Goal: Use online tool/utility: Use online tool/utility

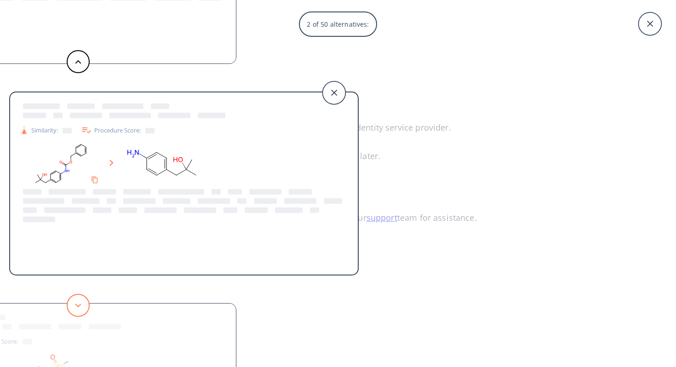
click at [76, 303] on button at bounding box center [78, 305] width 23 height 23
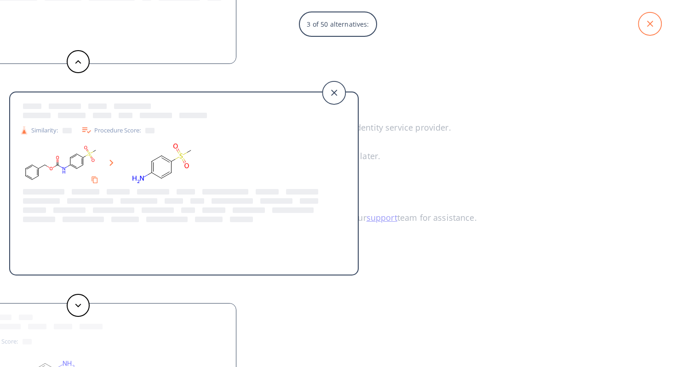
click at [659, 21] on icon at bounding box center [650, 23] width 23 height 23
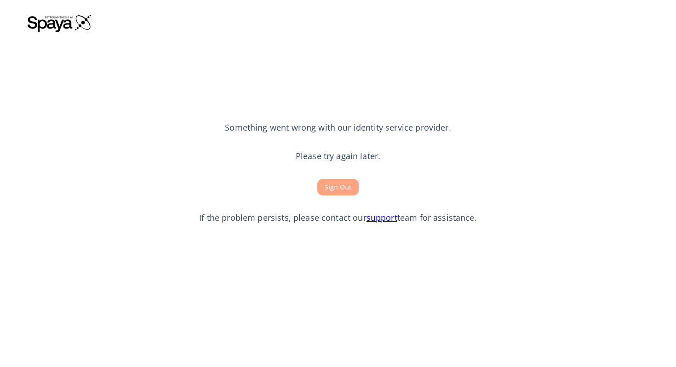
click at [339, 187] on button "Sign Out" at bounding box center [337, 187] width 41 height 17
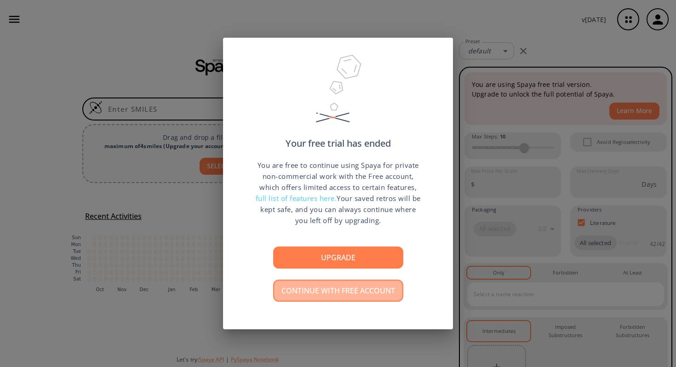
click at [334, 295] on button "Continue with free account" at bounding box center [338, 291] width 130 height 22
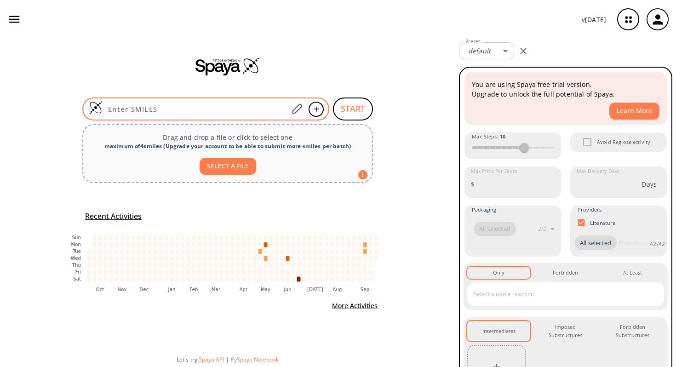
click at [274, 110] on input at bounding box center [196, 108] width 186 height 9
paste input "ClS(C(C=C1)=CC(F)=C1OCCCC(OCC=C)=O)(=O)=O"
type input "ClS(C(C=C1)=CC(F)=C1OCCCC(OCC=C)=O)(=O)=O"
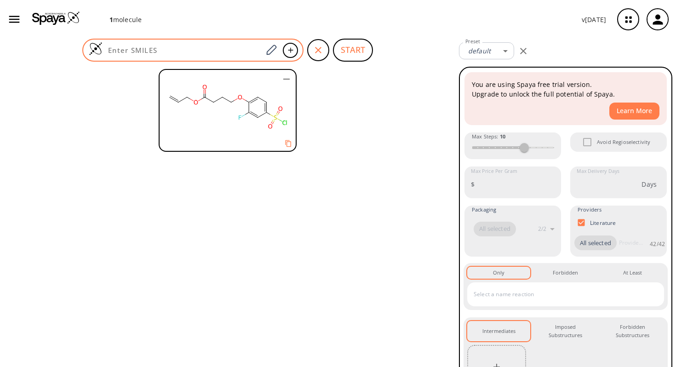
click at [123, 50] on input at bounding box center [183, 50] width 160 height 9
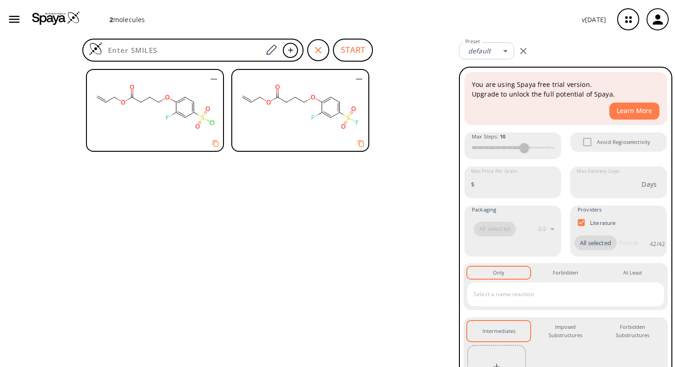
click at [211, 80] on icon "button" at bounding box center [213, 79] width 11 height 11
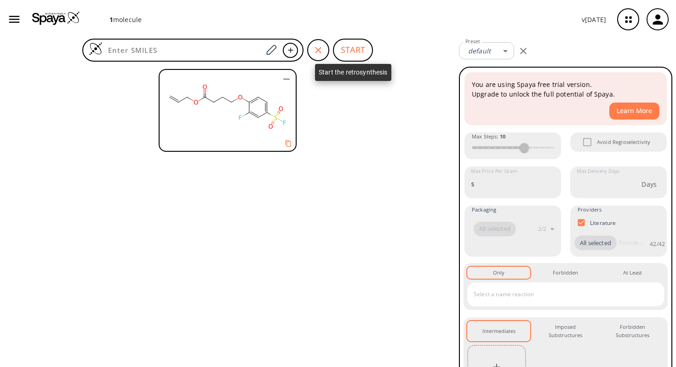
click at [354, 53] on button "START" at bounding box center [353, 50] width 40 height 23
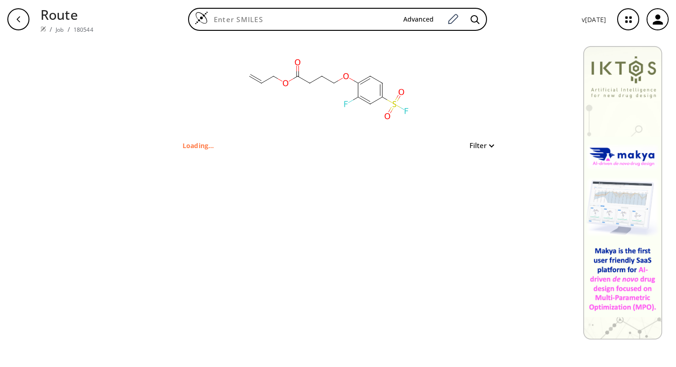
type input "FS(C(C=C1)=CC(F)=C1OCCCC(OCC=C)=O)(=O)=O"
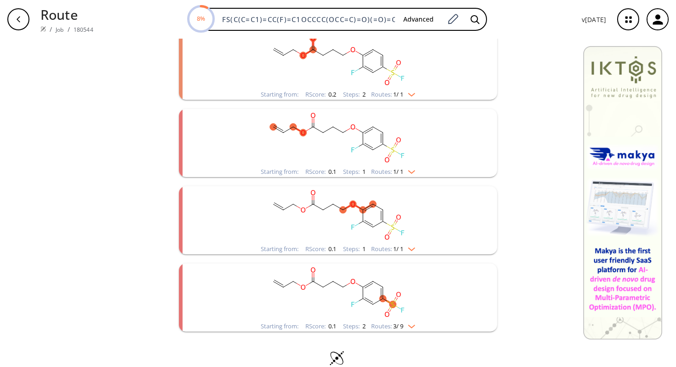
scroll to position [448, 0]
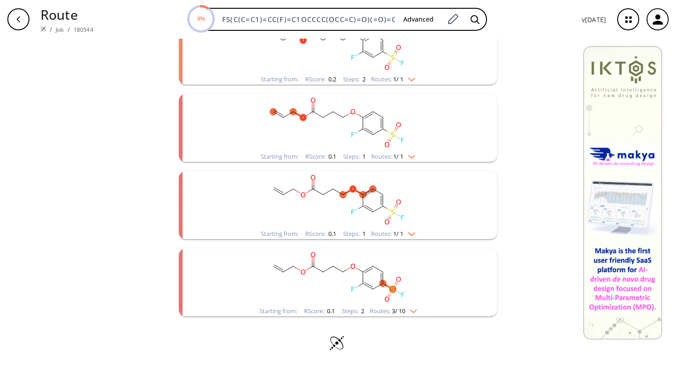
click at [414, 311] on img "clusters" at bounding box center [411, 309] width 12 height 7
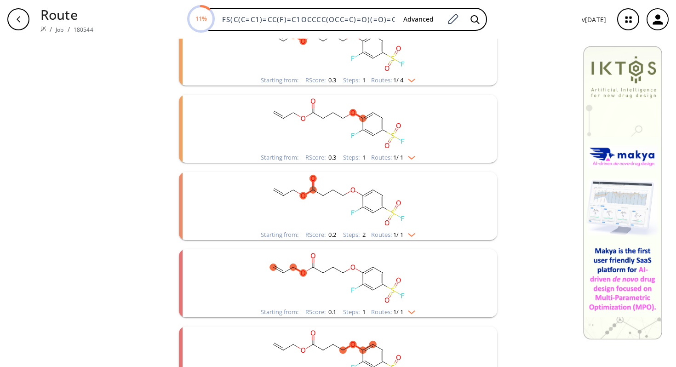
scroll to position [0, 0]
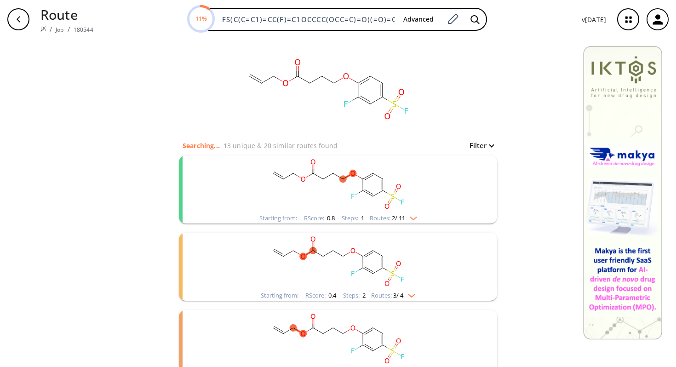
click at [411, 218] on img "clusters" at bounding box center [411, 216] width 12 height 7
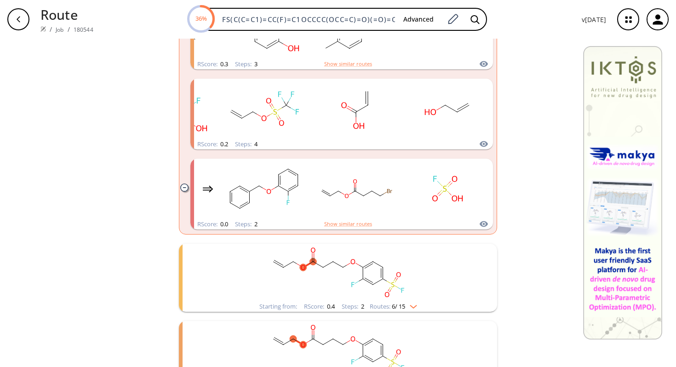
scroll to position [480, 0]
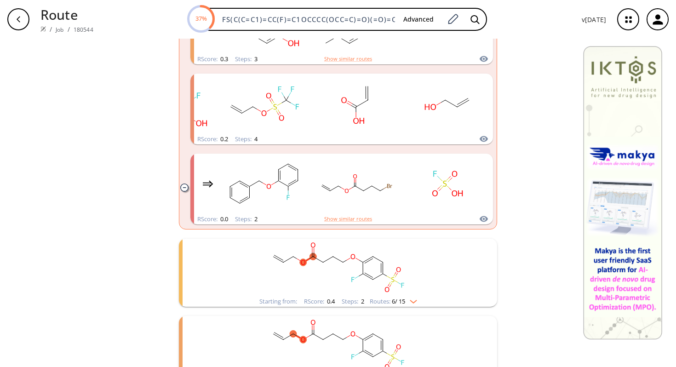
click at [414, 301] on img "clusters" at bounding box center [411, 299] width 12 height 7
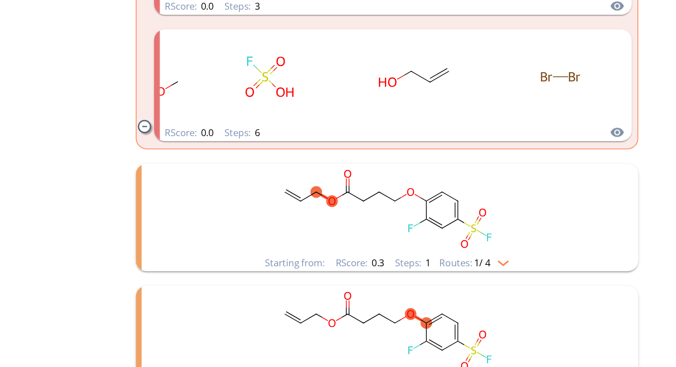
scroll to position [1241, 0]
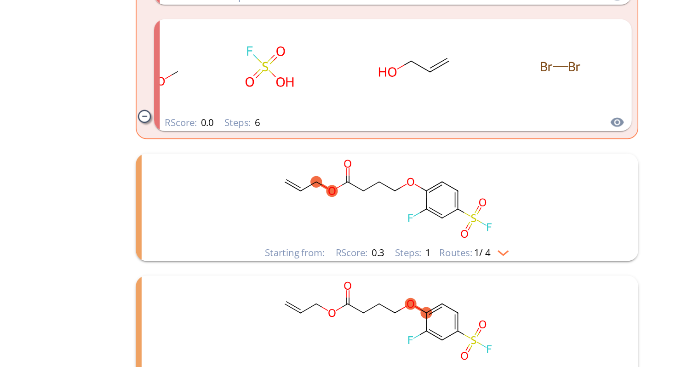
click at [410, 262] on img "clusters" at bounding box center [409, 262] width 12 height 7
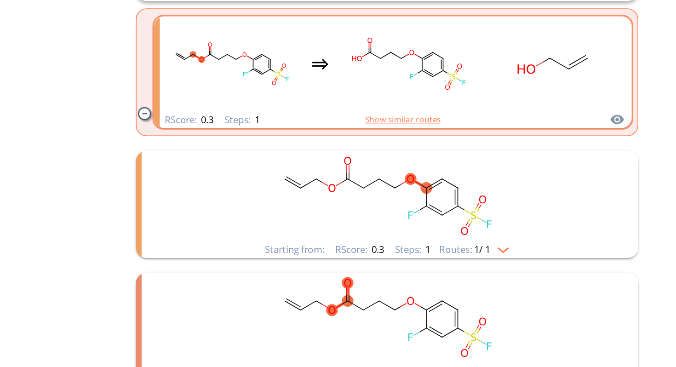
scroll to position [1414, 0]
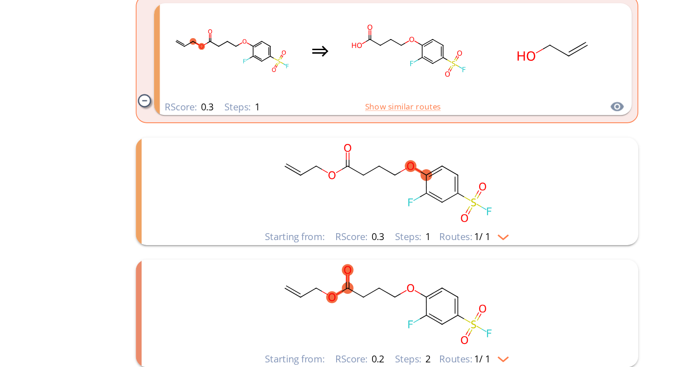
click at [413, 254] on img "clusters" at bounding box center [409, 251] width 12 height 7
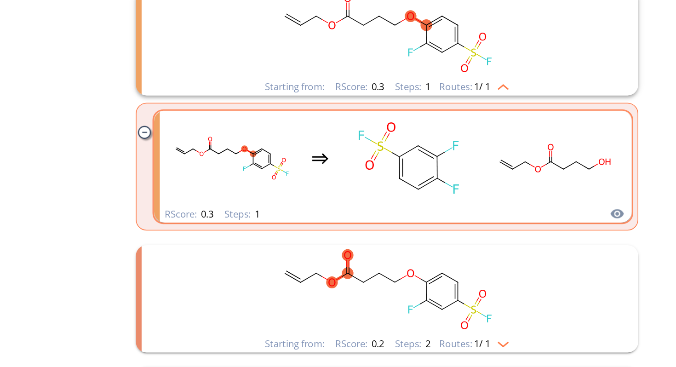
scroll to position [1527, 0]
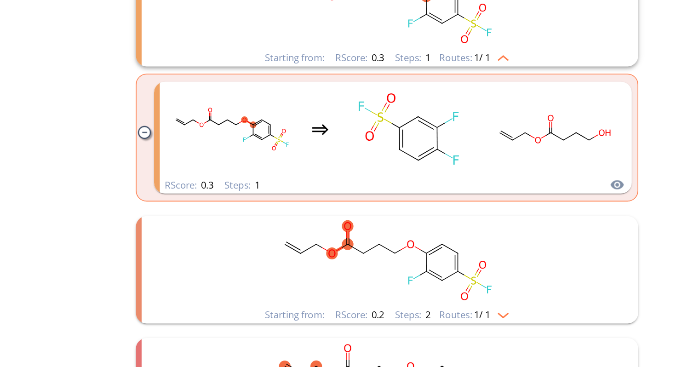
click at [412, 302] on img "clusters" at bounding box center [409, 301] width 12 height 7
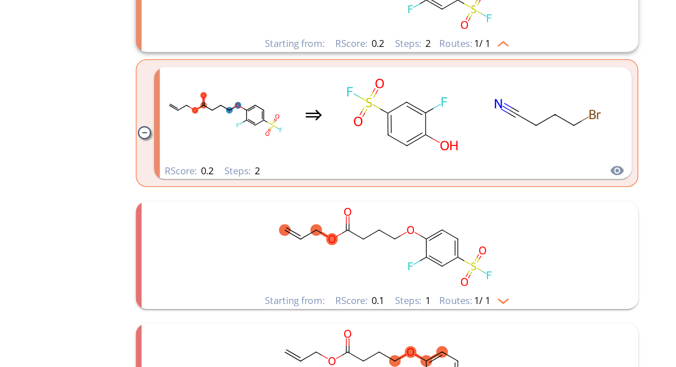
scroll to position [1708, 0]
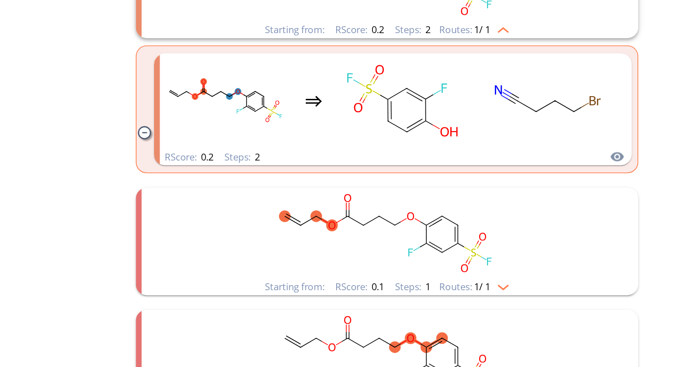
click at [410, 283] on img "clusters" at bounding box center [409, 283] width 12 height 7
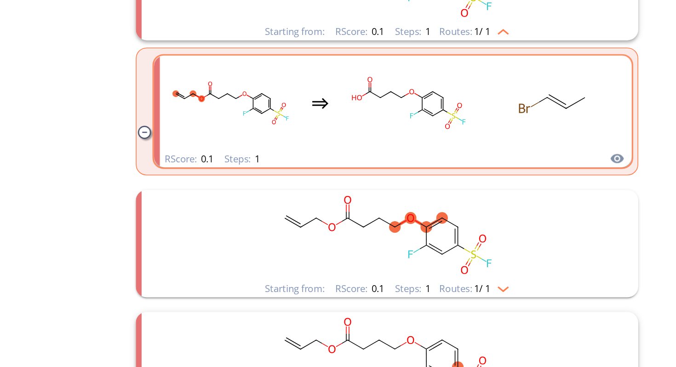
scroll to position [1870, 0]
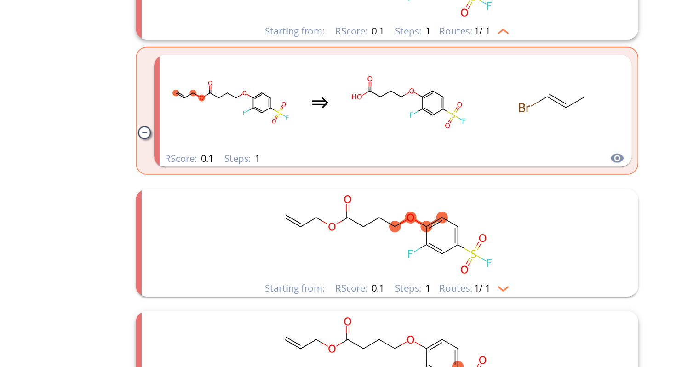
click at [414, 287] on img "clusters" at bounding box center [409, 284] width 12 height 7
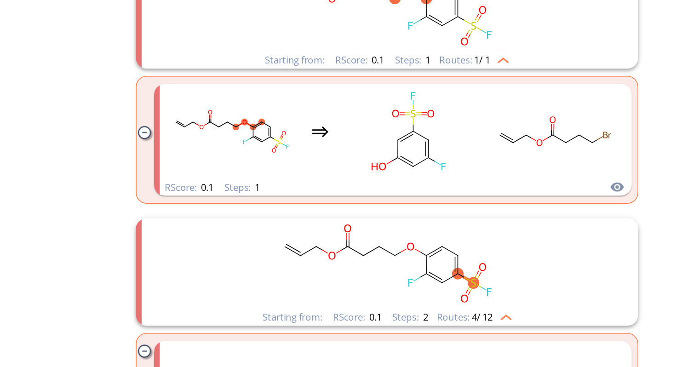
scroll to position [2019, 0]
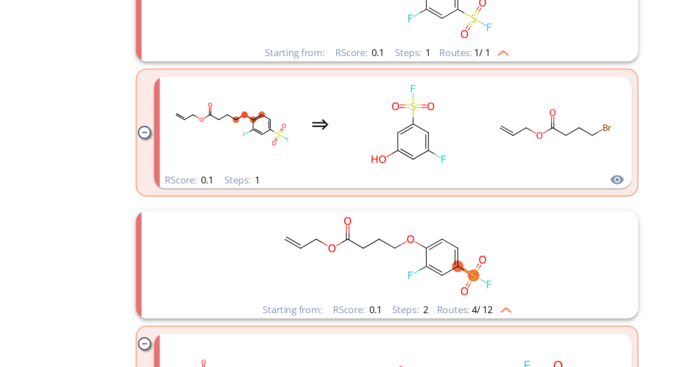
click at [414, 299] on img "clusters" at bounding box center [411, 298] width 12 height 7
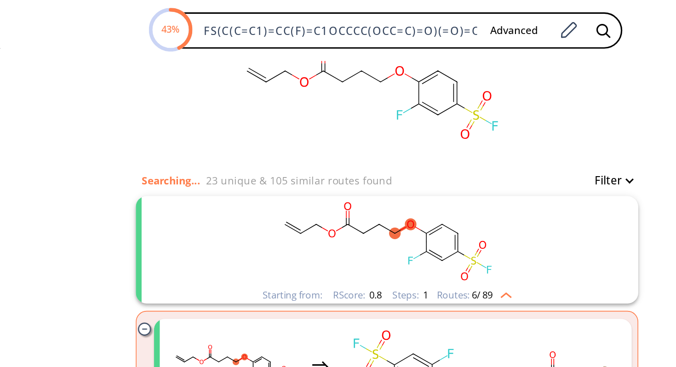
scroll to position [32, 0]
click at [413, 187] on img "clusters" at bounding box center [411, 184] width 12 height 7
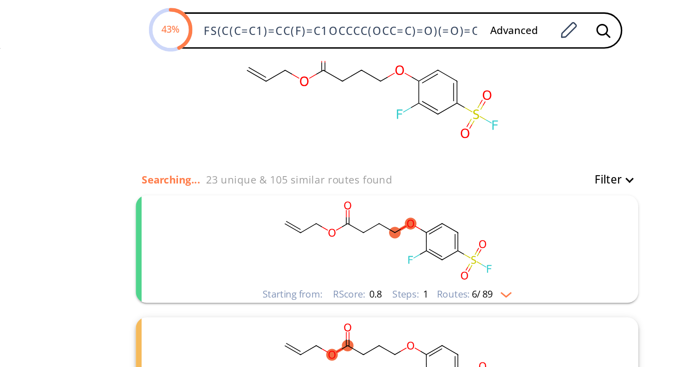
click at [413, 187] on img "clusters" at bounding box center [411, 184] width 12 height 7
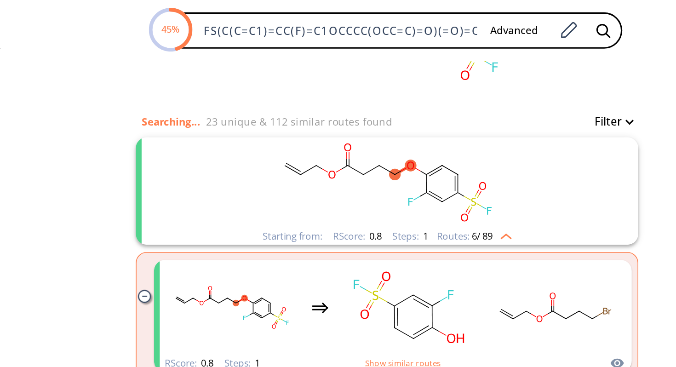
scroll to position [76, 0]
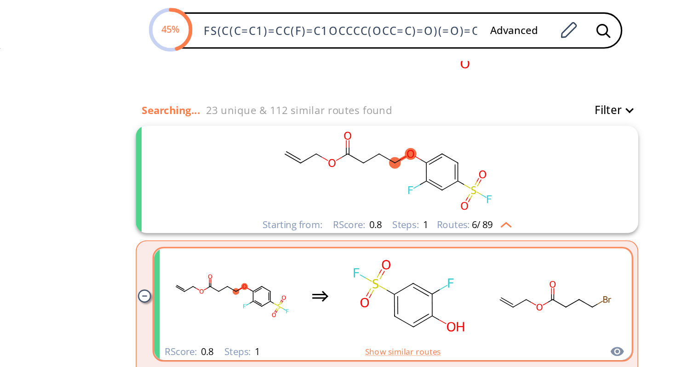
click at [403, 199] on rect "clusters" at bounding box center [444, 188] width 83 height 58
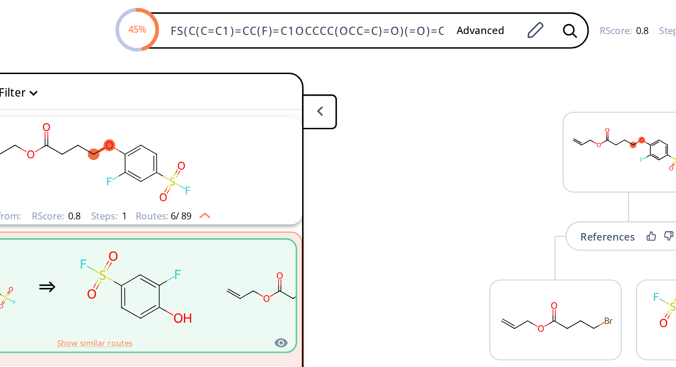
scroll to position [21, 0]
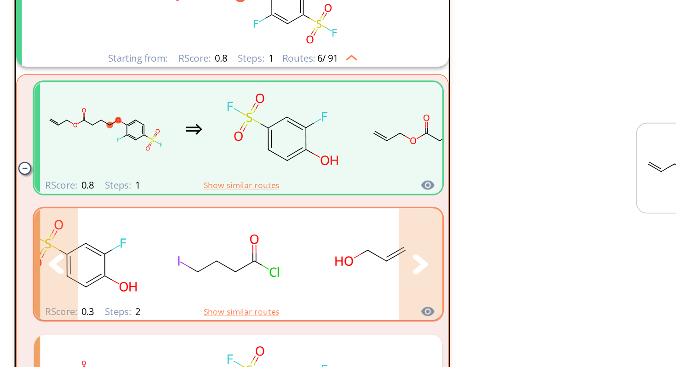
click at [198, 282] on rect "clusters" at bounding box center [235, 262] width 83 height 58
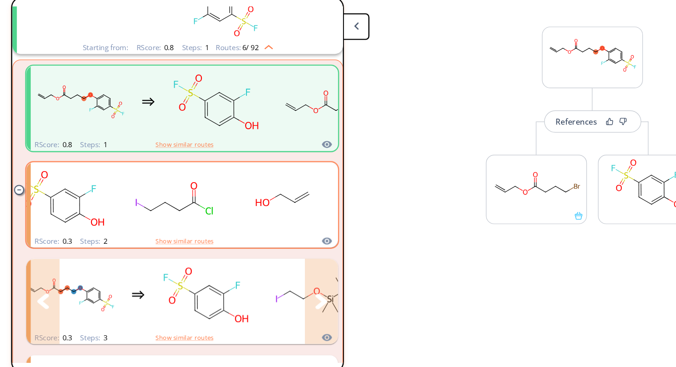
scroll to position [71, 0]
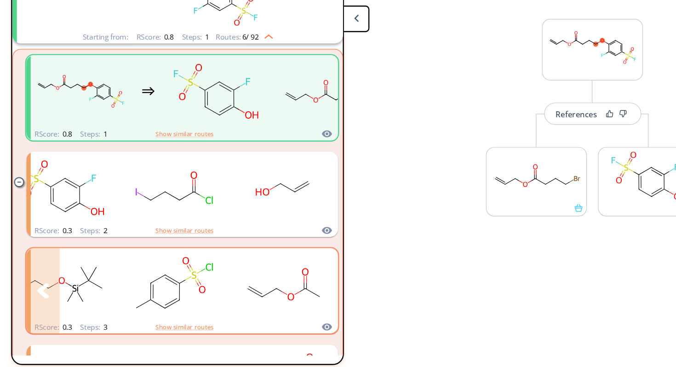
click at [262, 296] on icon "clusters" at bounding box center [266, 296] width 10 height 13
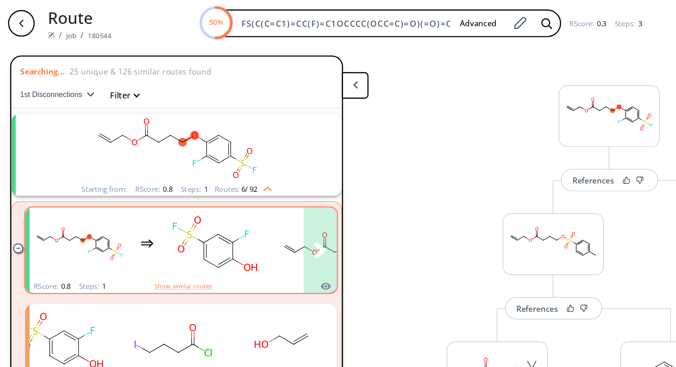
click at [244, 226] on rect "clusters" at bounding box center [271, 202] width 83 height 58
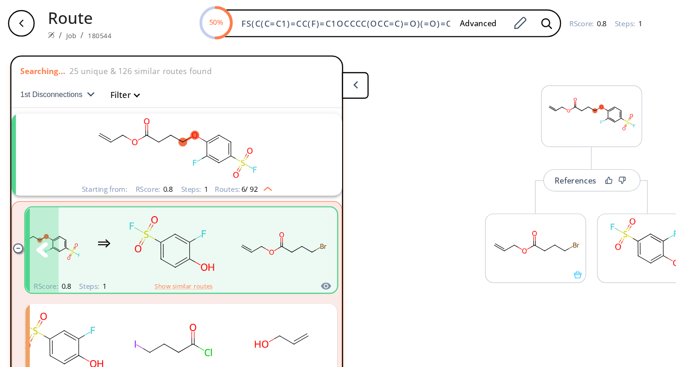
click at [262, 207] on icon "clusters" at bounding box center [266, 207] width 10 height 13
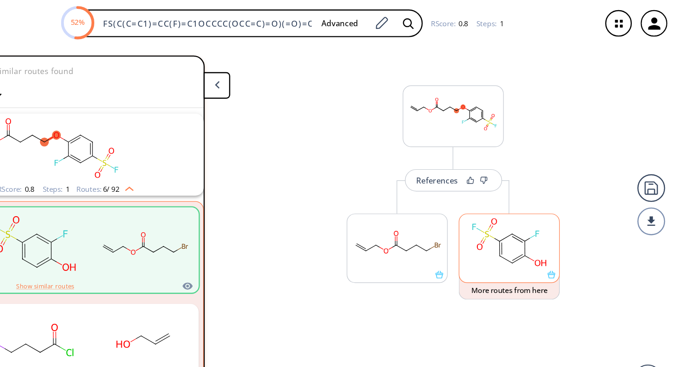
click at [539, 200] on rect at bounding box center [537, 201] width 83 height 47
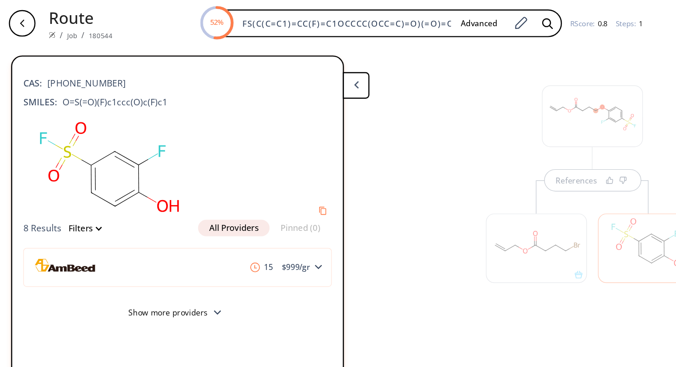
click at [81, 188] on button "Filters" at bounding box center [67, 189] width 33 height 7
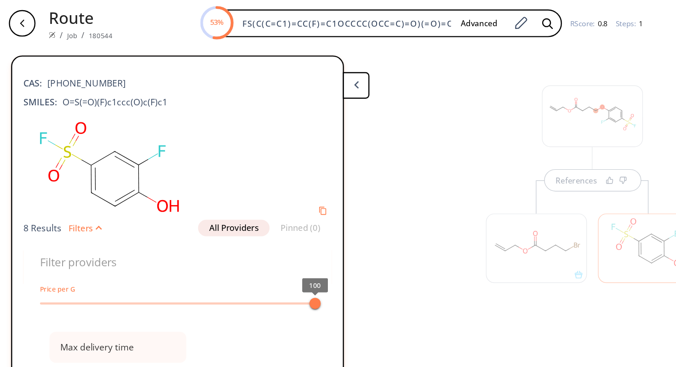
type input "All selected"
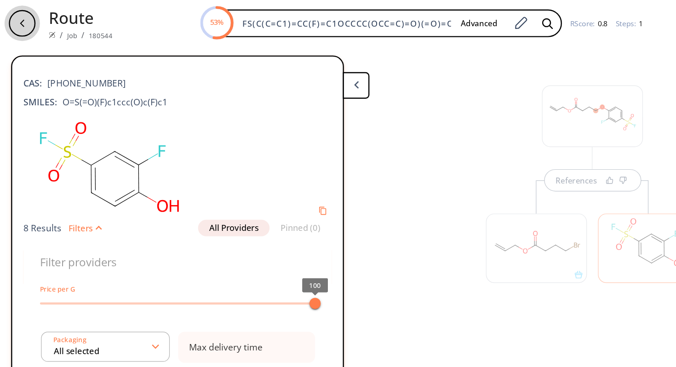
click at [28, 18] on div "button" at bounding box center [18, 19] width 22 height 22
click at [298, 73] on button at bounding box center [295, 71] width 22 height 22
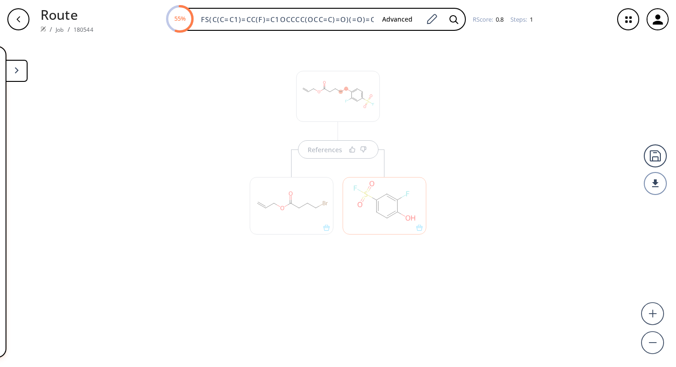
click at [25, 77] on button at bounding box center [17, 71] width 22 height 22
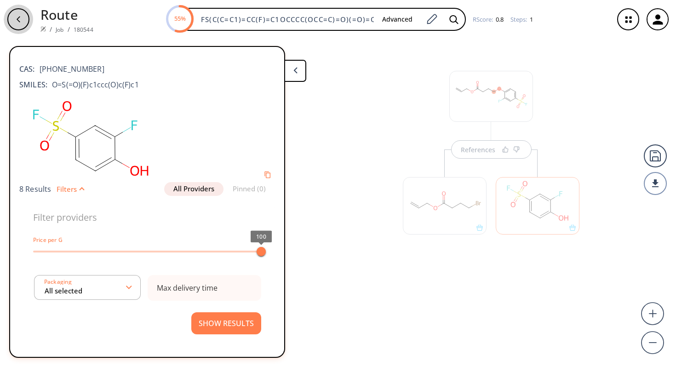
click at [12, 23] on div "button" at bounding box center [18, 19] width 22 height 22
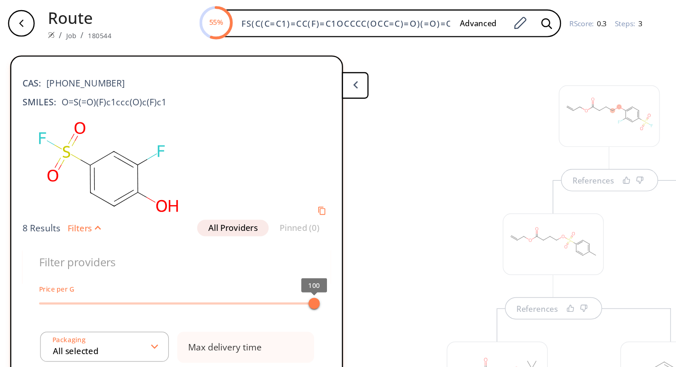
click at [302, 75] on button at bounding box center [295, 71] width 22 height 22
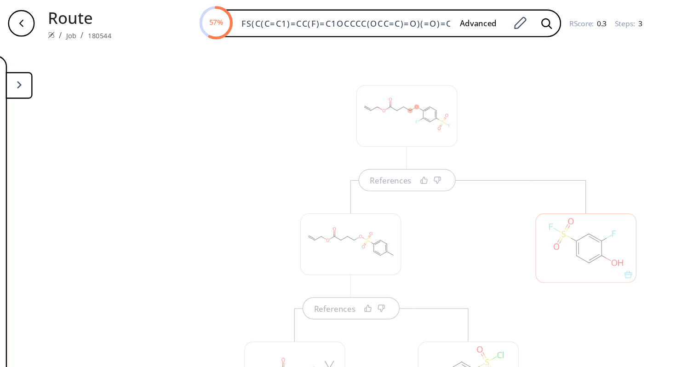
click at [27, 76] on button at bounding box center [17, 71] width 22 height 22
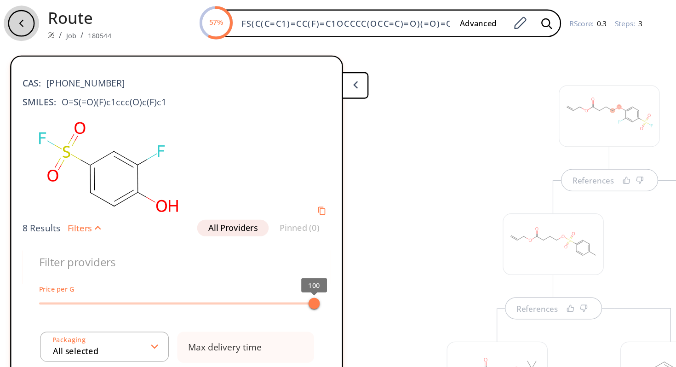
click at [15, 24] on div "button" at bounding box center [18, 19] width 22 height 22
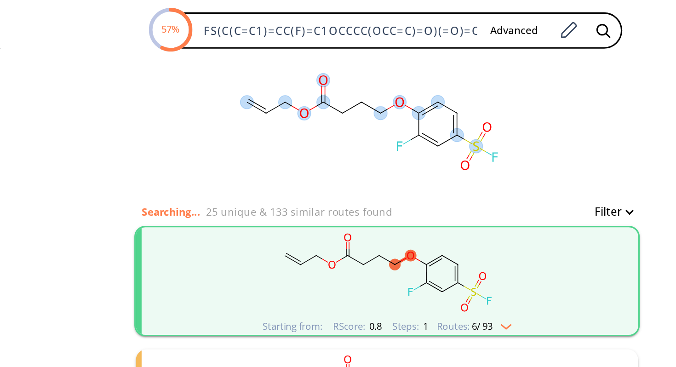
scroll to position [13, 0]
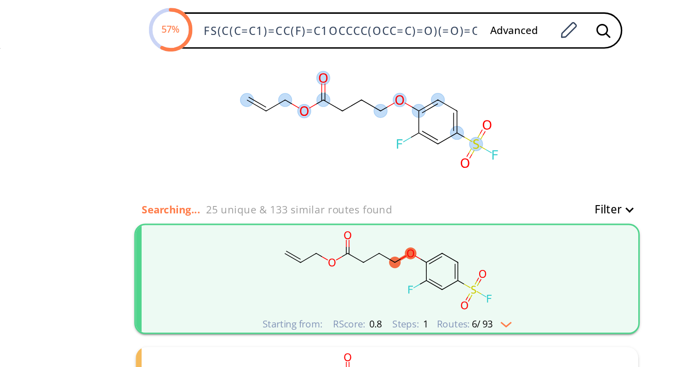
click at [404, 98] on ellipse at bounding box center [406, 98] width 8 height 8
click at [405, 97] on icon at bounding box center [407, 98] width 4 height 6
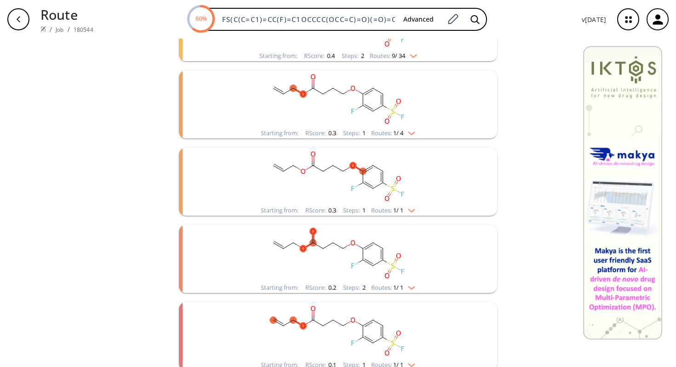
scroll to position [243, 0]
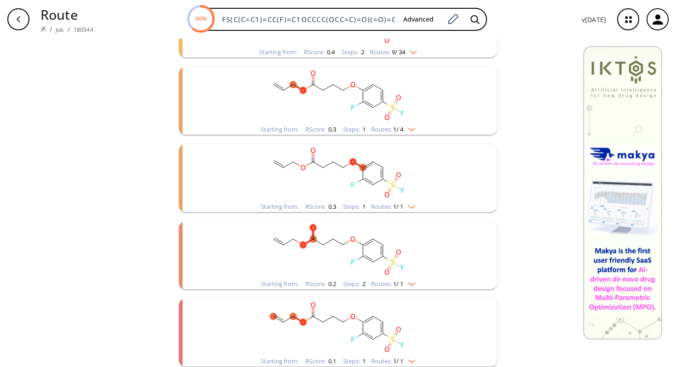
click at [416, 129] on div "Starting from: RScore : 0.3 Steps : 1 Routes: 1 / 4" at bounding box center [338, 129] width 168 height 11
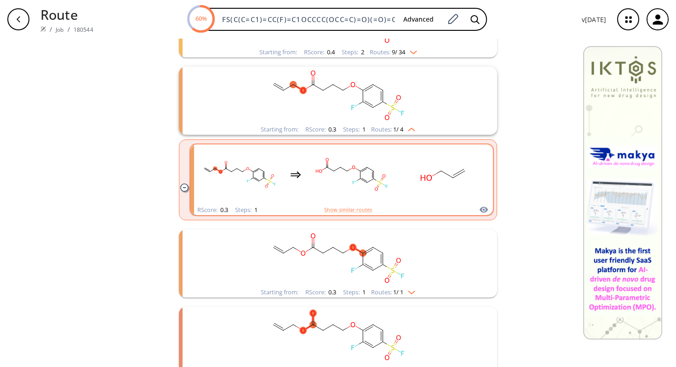
click at [398, 178] on div "clusters" at bounding box center [341, 174] width 287 height 60
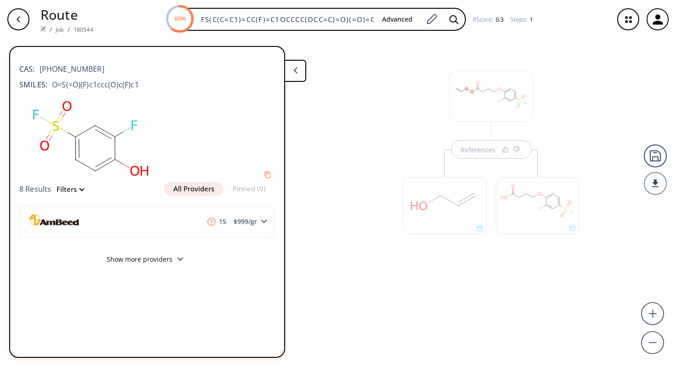
click at [540, 217] on div at bounding box center [538, 206] width 84 height 58
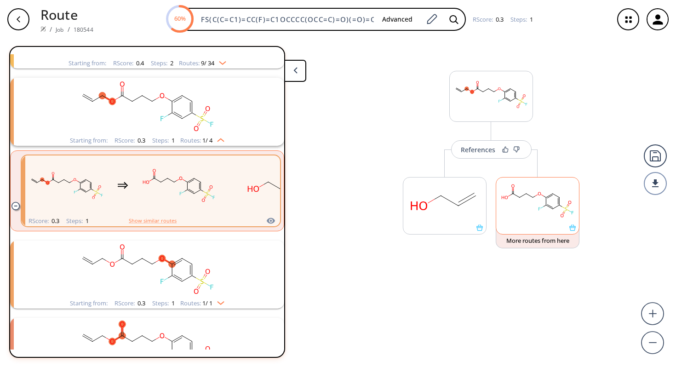
scroll to position [175, 0]
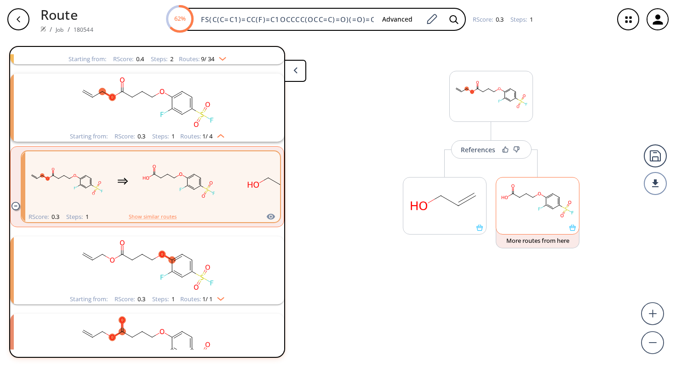
click at [536, 199] on rect at bounding box center [537, 201] width 83 height 47
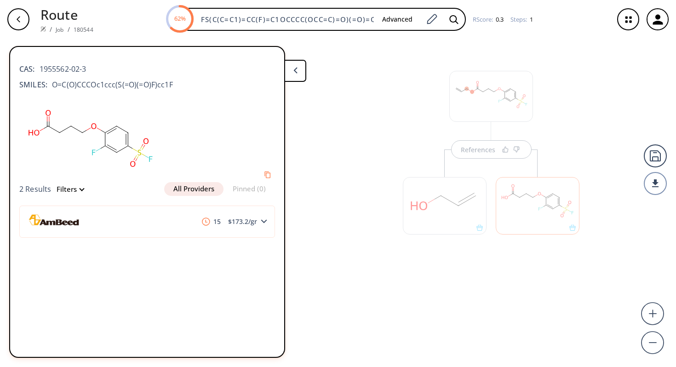
click at [141, 153] on ellipse at bounding box center [140, 153] width 8 height 8
click at [23, 27] on div "button" at bounding box center [18, 19] width 22 height 22
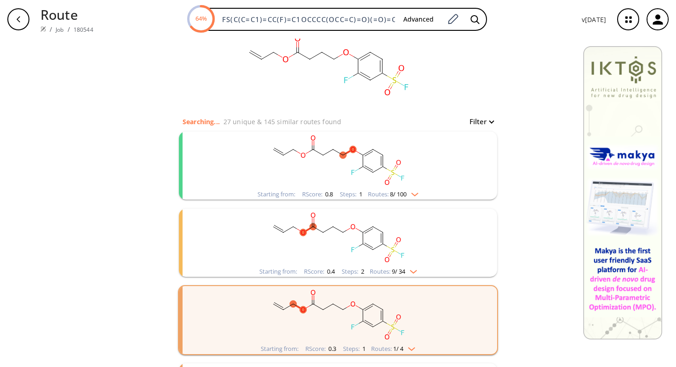
scroll to position [27, 0]
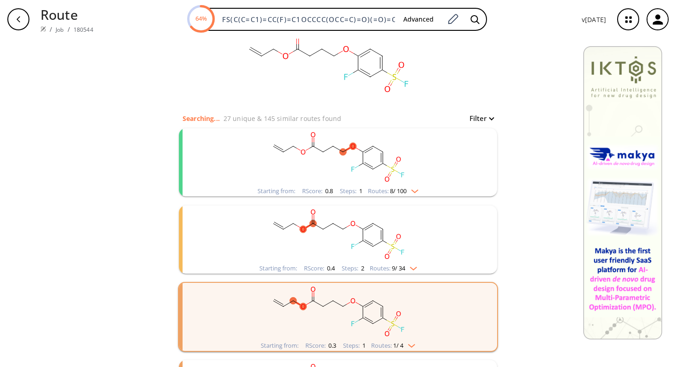
click at [408, 163] on rect "clusters" at bounding box center [338, 157] width 239 height 58
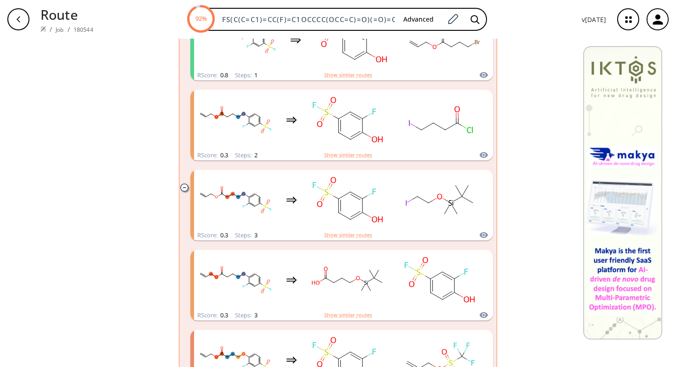
scroll to position [223, 0]
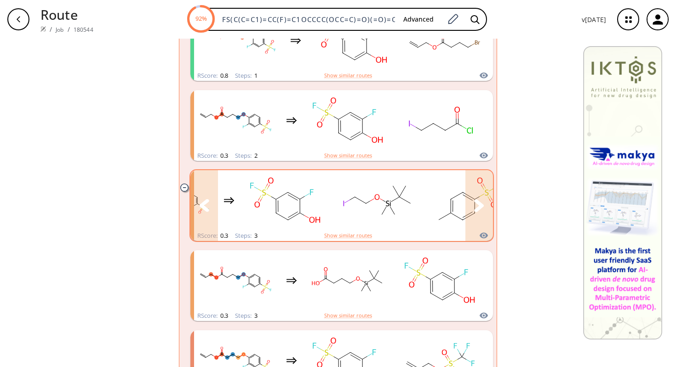
click at [482, 209] on icon "clusters" at bounding box center [479, 205] width 10 height 13
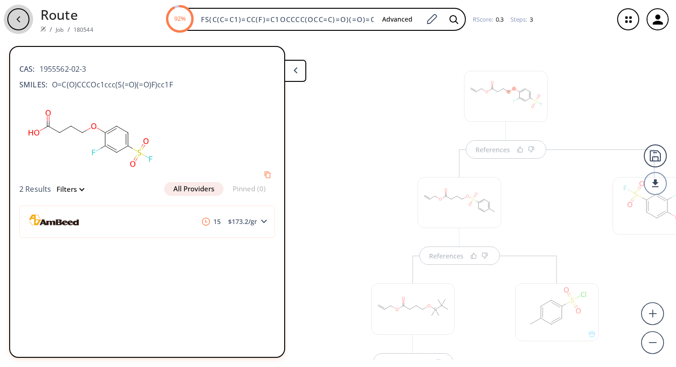
click at [12, 21] on div "button" at bounding box center [18, 19] width 22 height 22
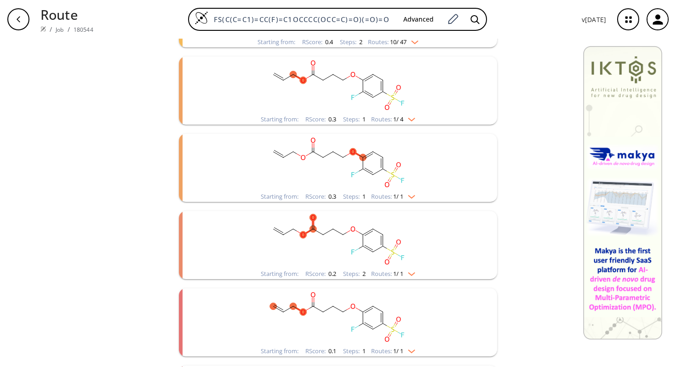
scroll to position [257, 0]
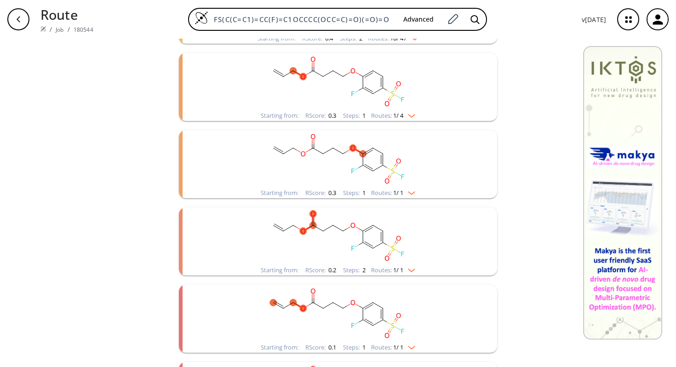
click at [414, 270] on img "clusters" at bounding box center [409, 268] width 12 height 7
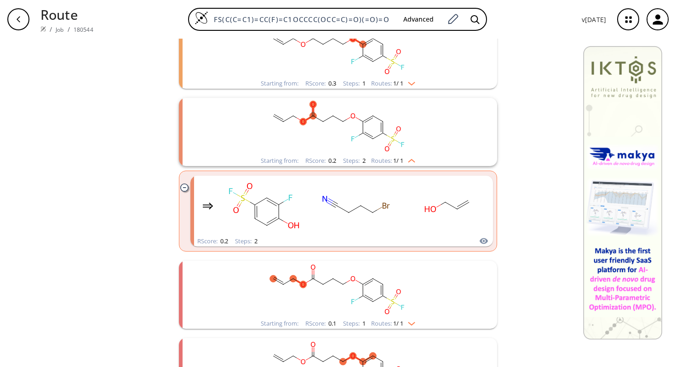
scroll to position [371, 0]
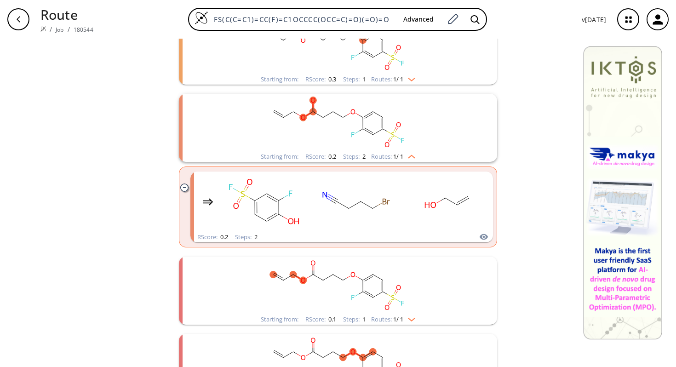
click at [413, 316] on img "clusters" at bounding box center [409, 317] width 12 height 7
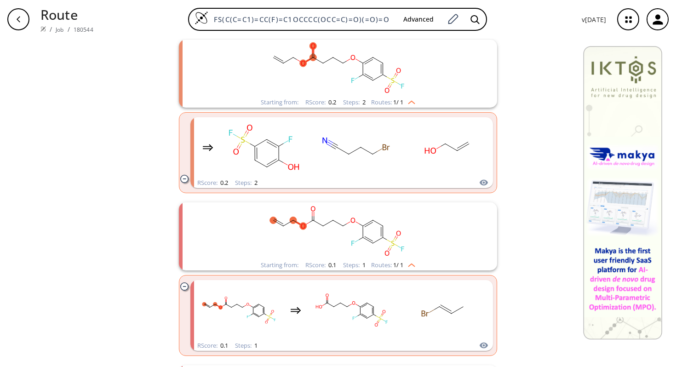
scroll to position [471, 0]
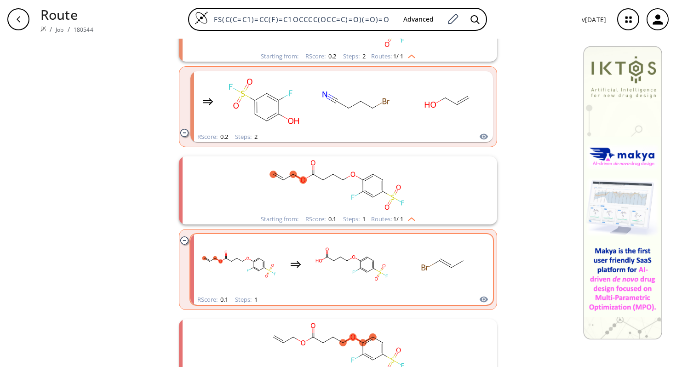
click at [415, 275] on rect "clusters" at bounding box center [444, 265] width 83 height 58
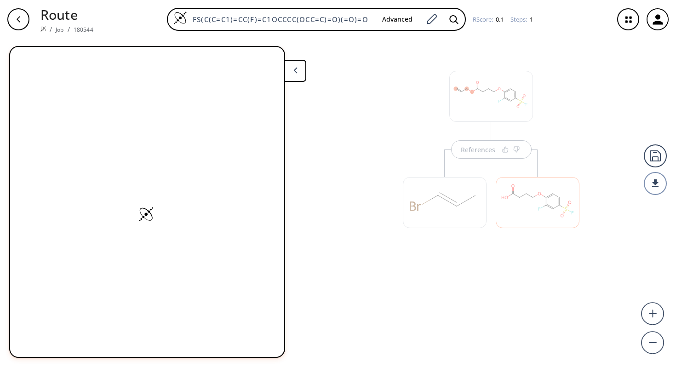
click at [522, 209] on div at bounding box center [538, 202] width 84 height 51
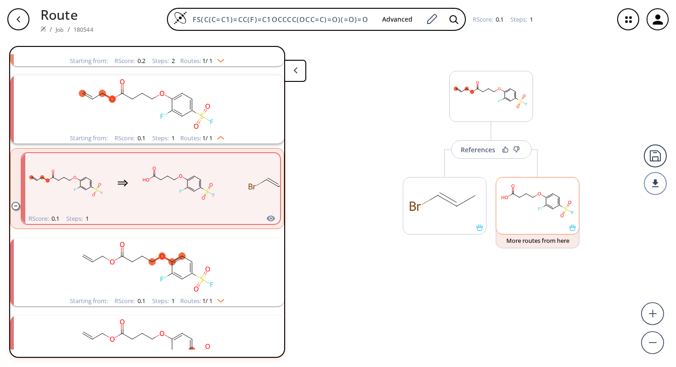
scroll to position [407, 0]
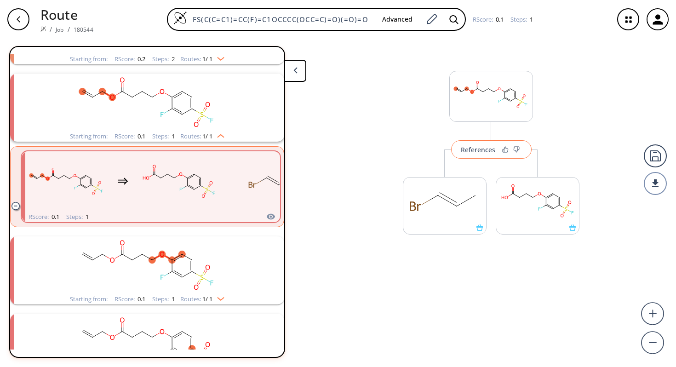
click at [483, 152] on div "References" at bounding box center [478, 150] width 35 height 6
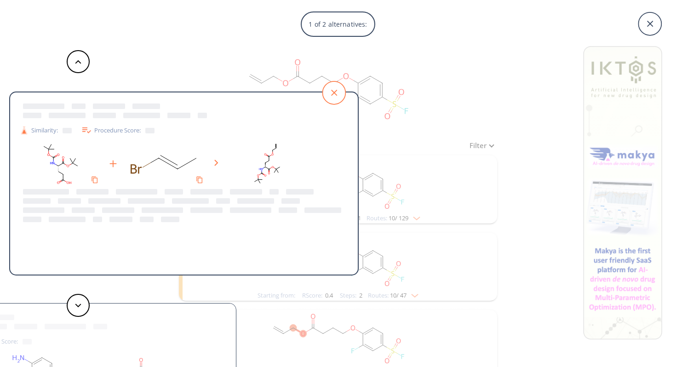
click at [334, 94] on icon at bounding box center [334, 92] width 29 height 29
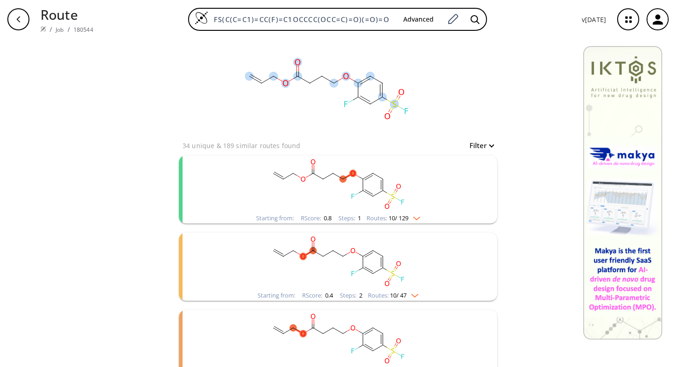
click at [404, 110] on ellipse at bounding box center [406, 111] width 8 height 8
click at [392, 105] on ellipse at bounding box center [394, 104] width 8 height 9
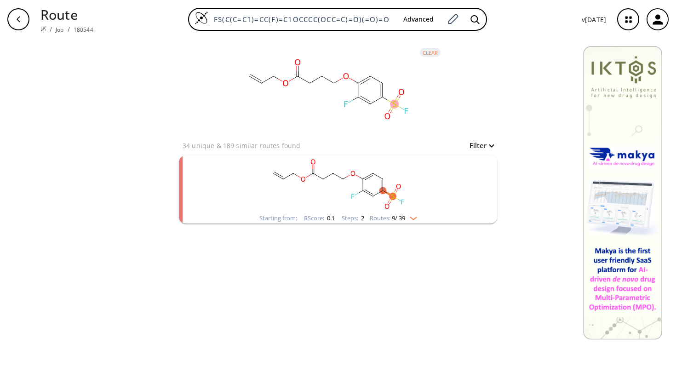
click at [371, 216] on div "Routes: 9 / 39" at bounding box center [393, 218] width 47 height 6
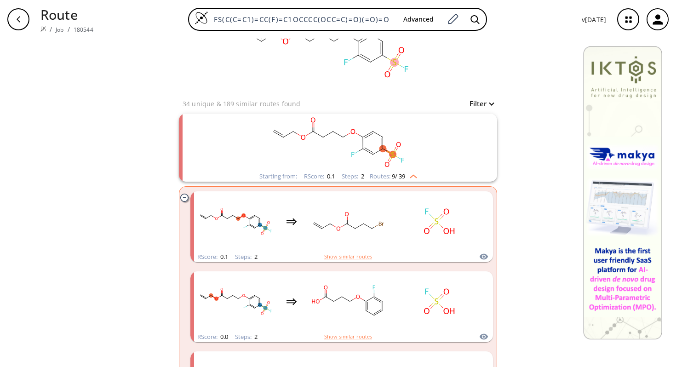
scroll to position [44, 0]
click at [405, 66] on icon at bounding box center [407, 67] width 4 height 6
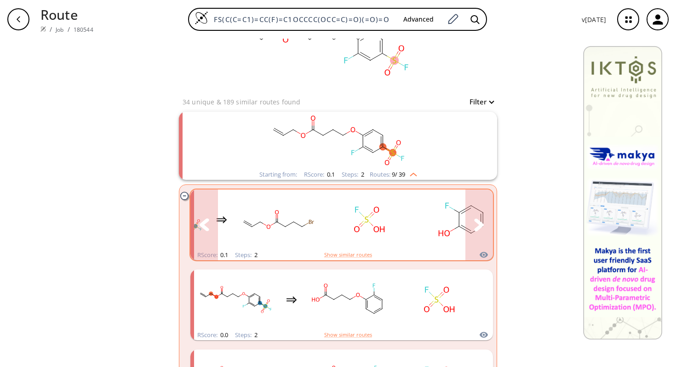
click at [475, 222] on icon "clusters" at bounding box center [479, 225] width 10 height 12
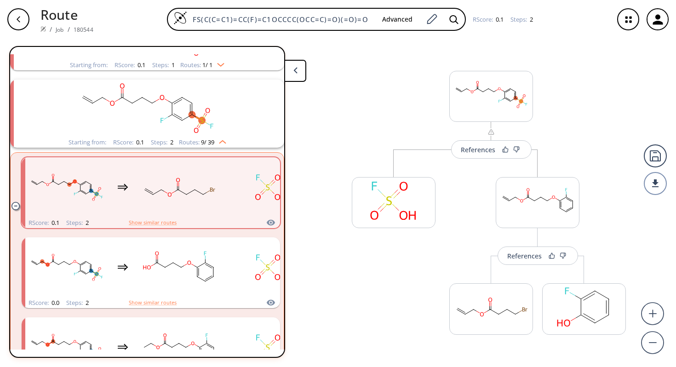
scroll to position [562, 0]
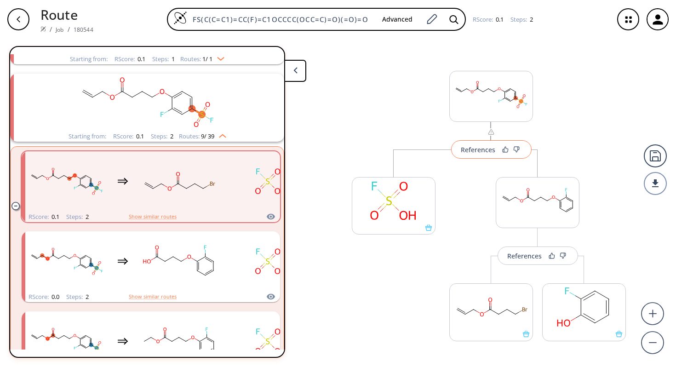
click at [478, 155] on button "References" at bounding box center [491, 149] width 81 height 18
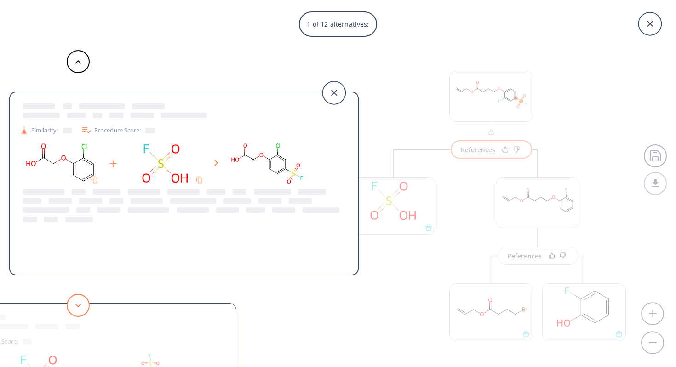
click at [82, 301] on button at bounding box center [78, 305] width 23 height 23
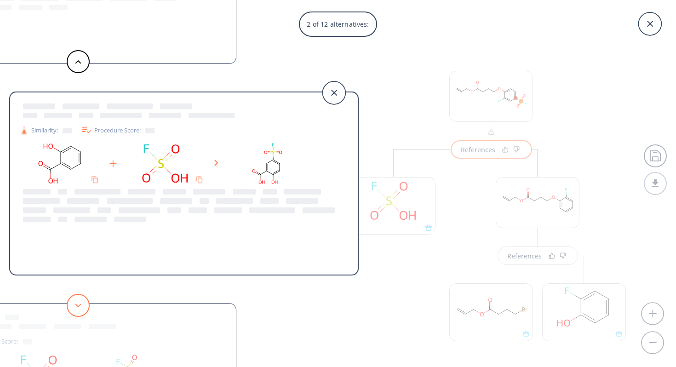
click at [73, 302] on button at bounding box center [78, 305] width 23 height 23
click at [73, 303] on button at bounding box center [78, 305] width 23 height 23
click at [77, 304] on icon at bounding box center [78, 306] width 6 height 4
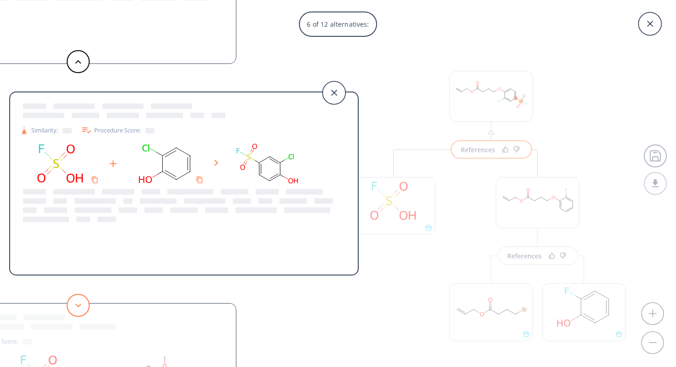
click at [77, 304] on icon at bounding box center [78, 306] width 6 height 4
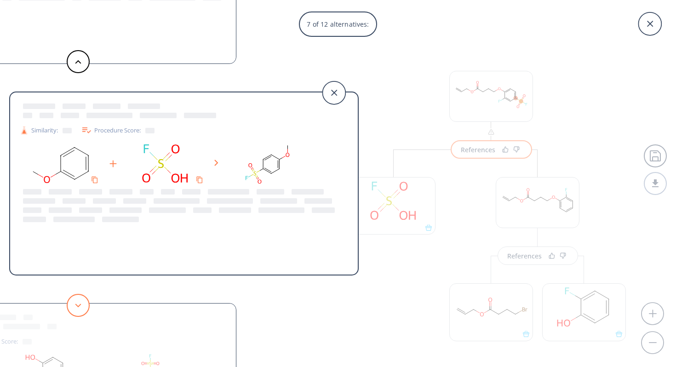
click at [77, 304] on icon at bounding box center [78, 306] width 6 height 4
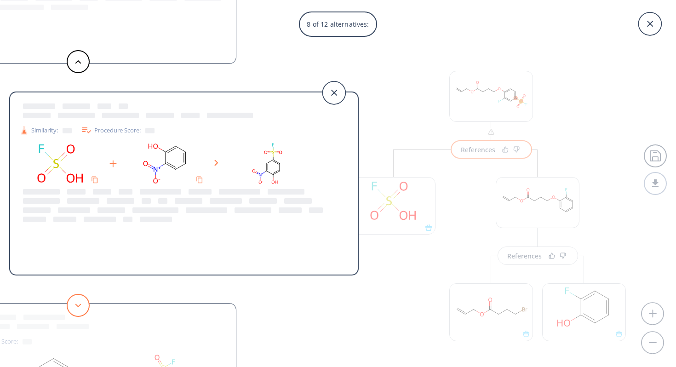
click at [77, 304] on icon at bounding box center [78, 306] width 6 height 4
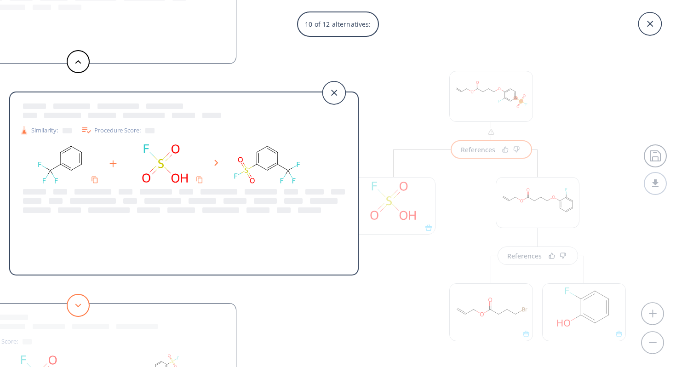
click at [78, 305] on icon at bounding box center [78, 306] width 6 height 4
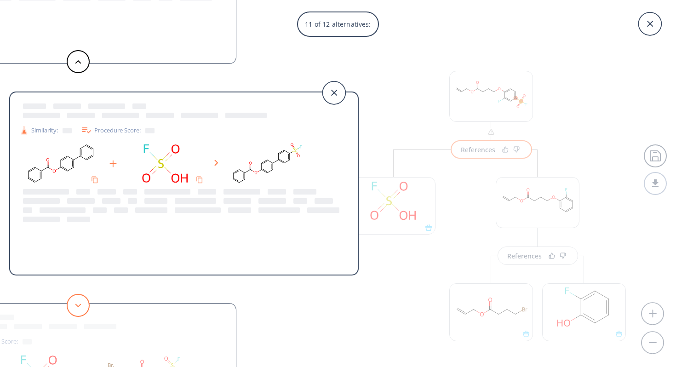
click at [78, 305] on icon at bounding box center [78, 306] width 6 height 4
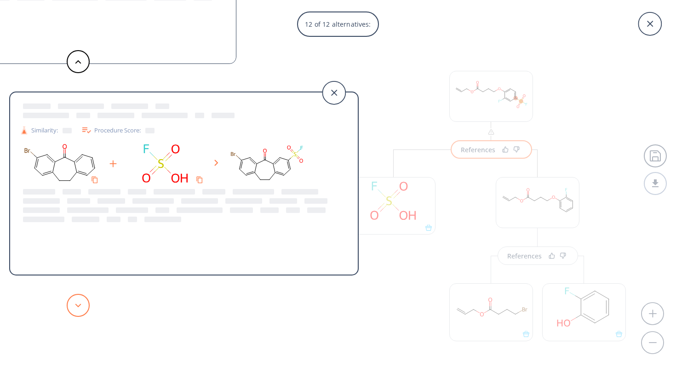
click at [78, 305] on icon at bounding box center [78, 306] width 6 height 4
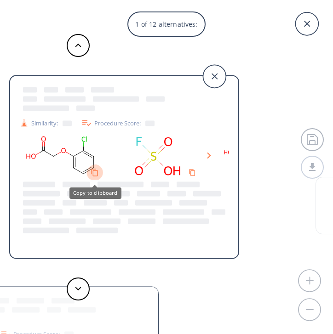
click at [95, 174] on icon "Copy to clipboard" at bounding box center [95, 173] width 8 height 8
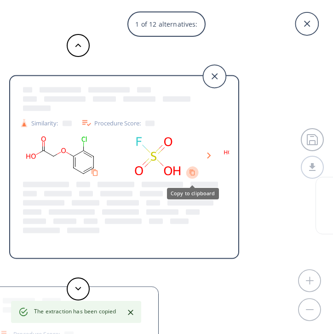
click at [192, 173] on icon "Copy to clipboard" at bounding box center [192, 173] width 6 height 6
